Goal: Find contact information: Find contact information

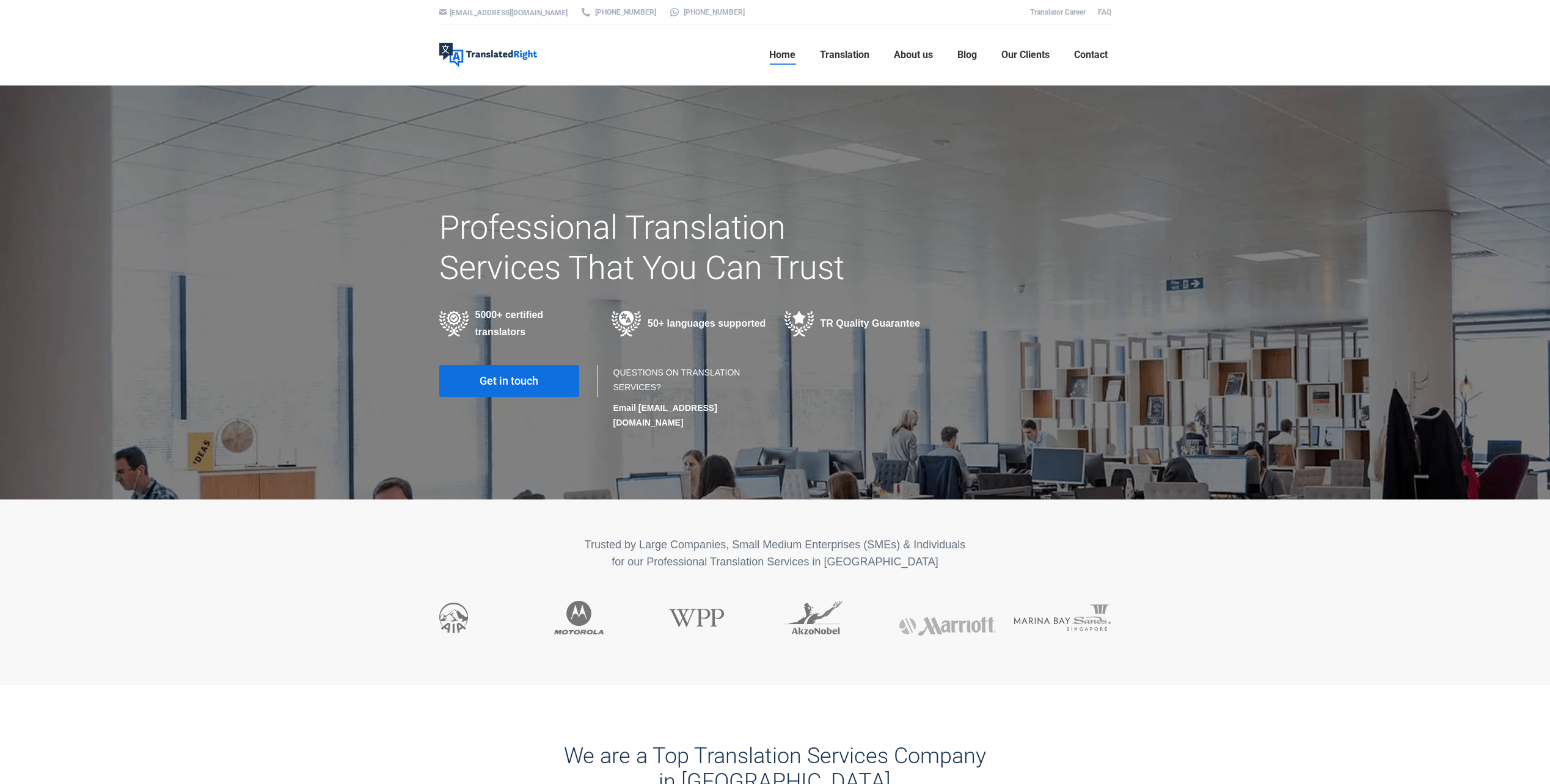
scroll to position [61, 0]
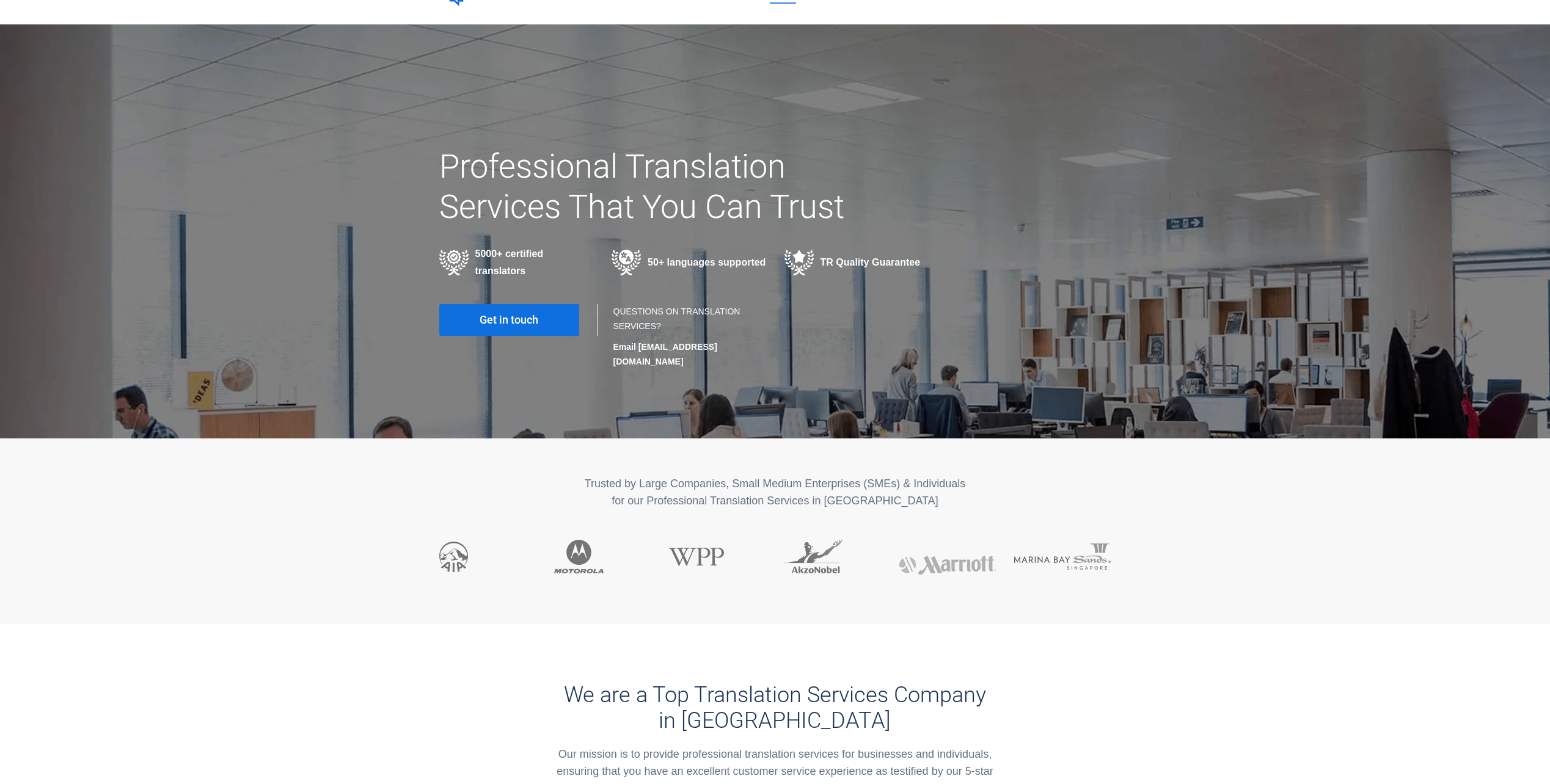
click at [548, 324] on link "Get in touch" at bounding box center [509, 320] width 140 height 31
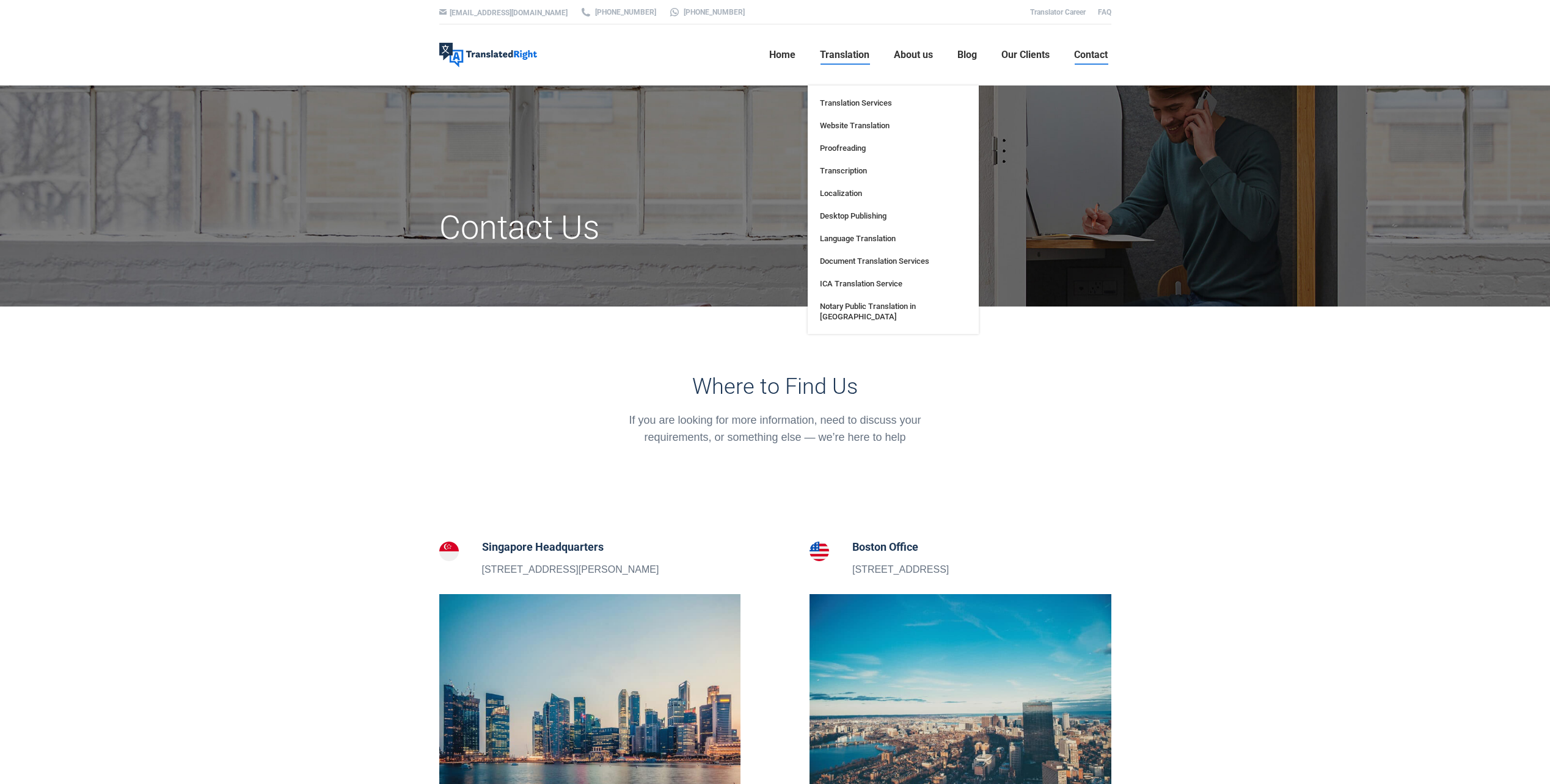
click at [830, 57] on span "Translation" at bounding box center [844, 55] width 49 height 13
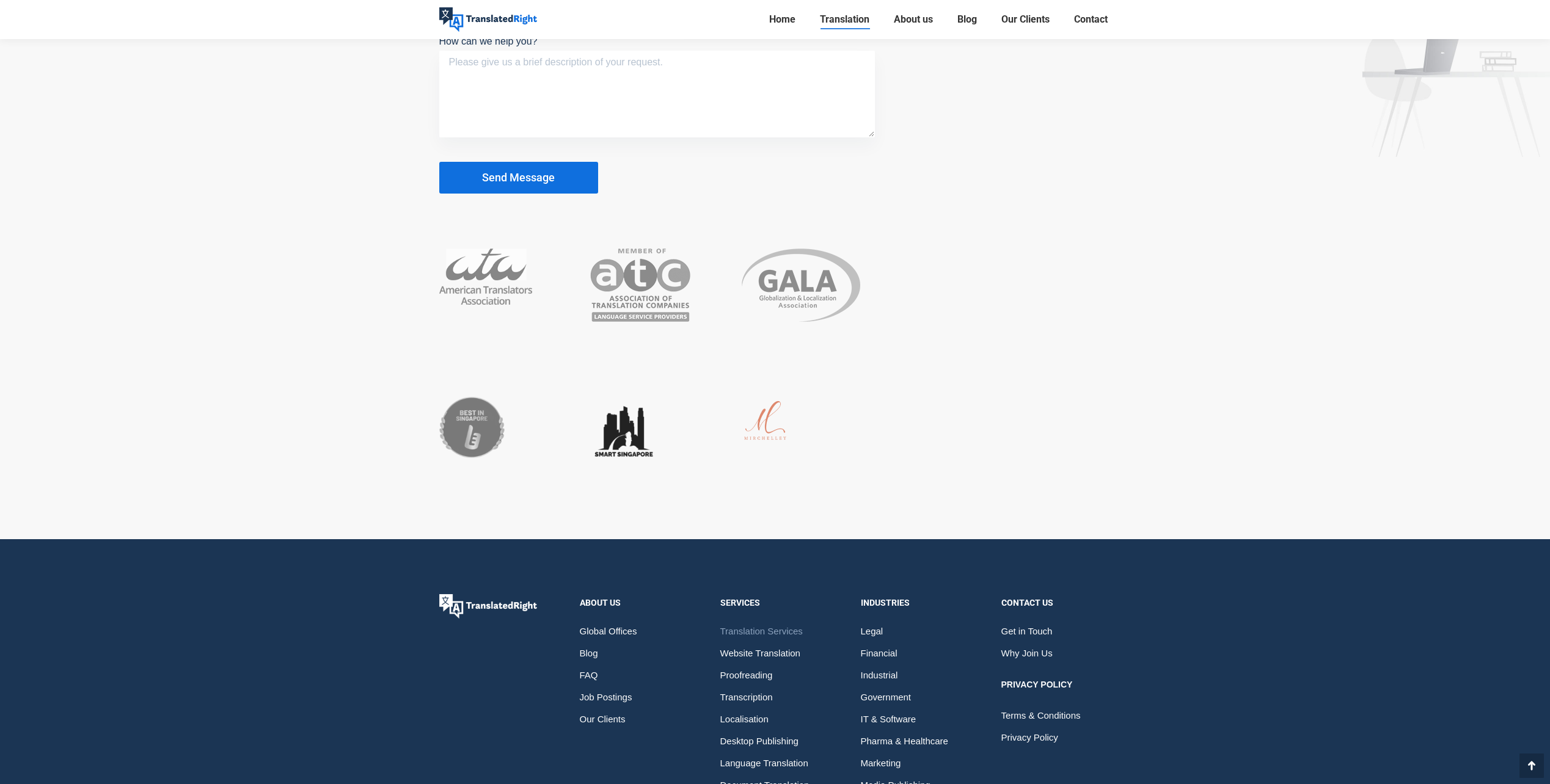
scroll to position [5085, 0]
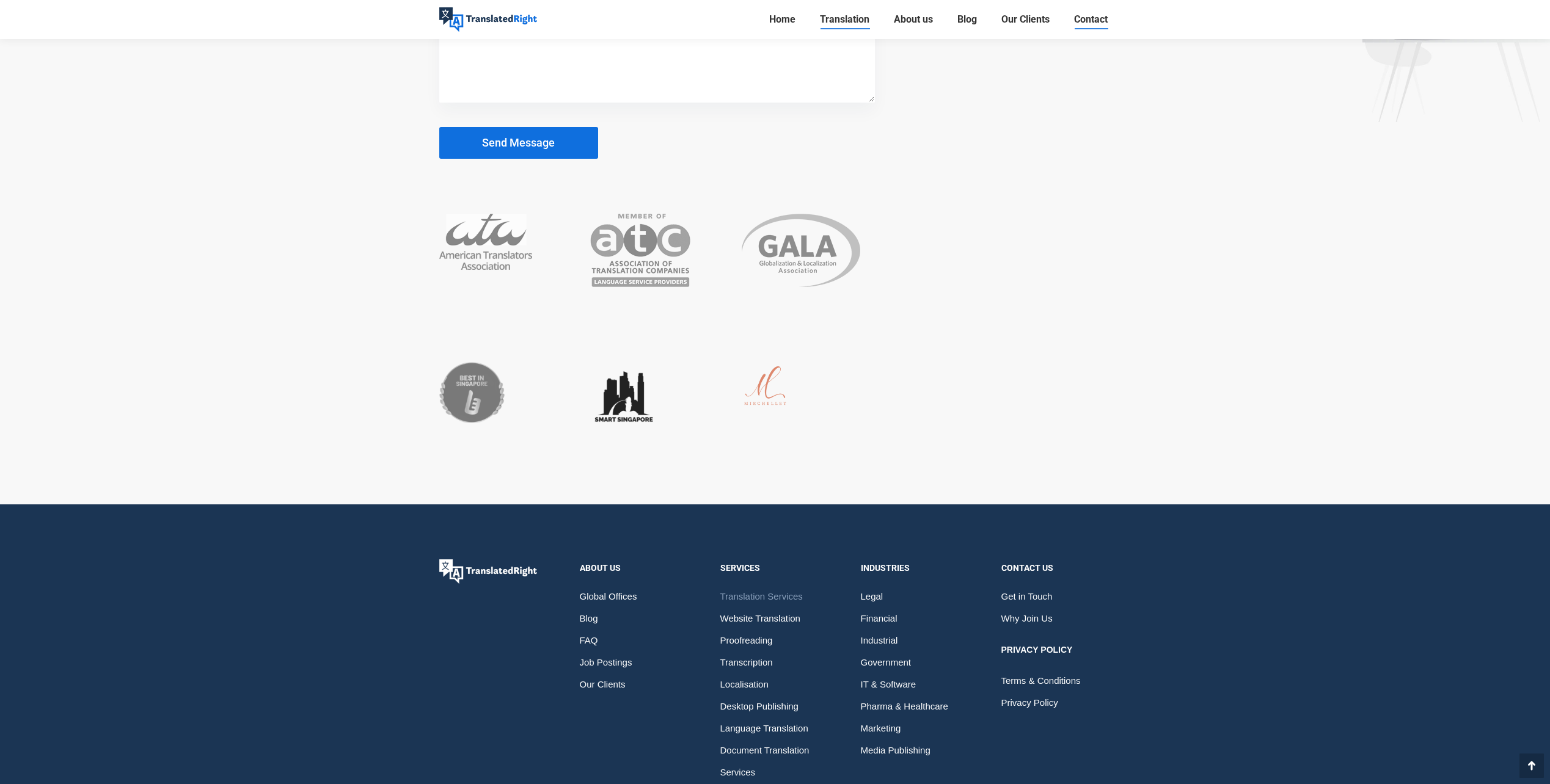
click at [1096, 19] on span "Contact" at bounding box center [1090, 20] width 34 height 13
